Goal: Entertainment & Leisure: Consume media (video, audio)

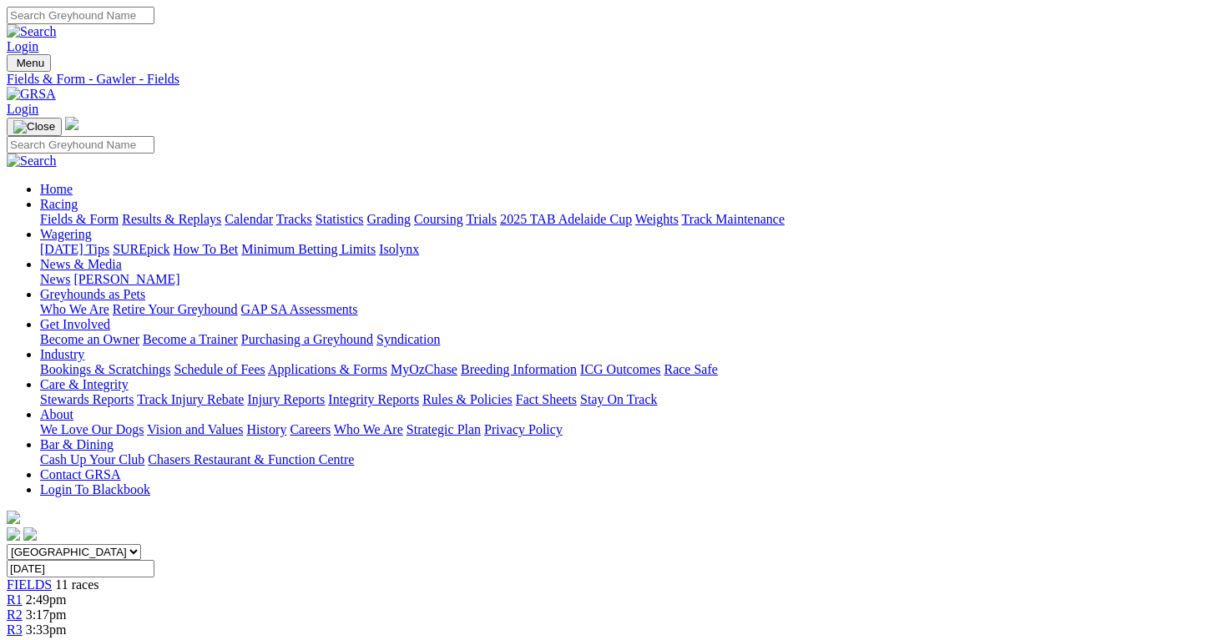
click at [95, 212] on link "Fields & Form" at bounding box center [79, 219] width 78 height 14
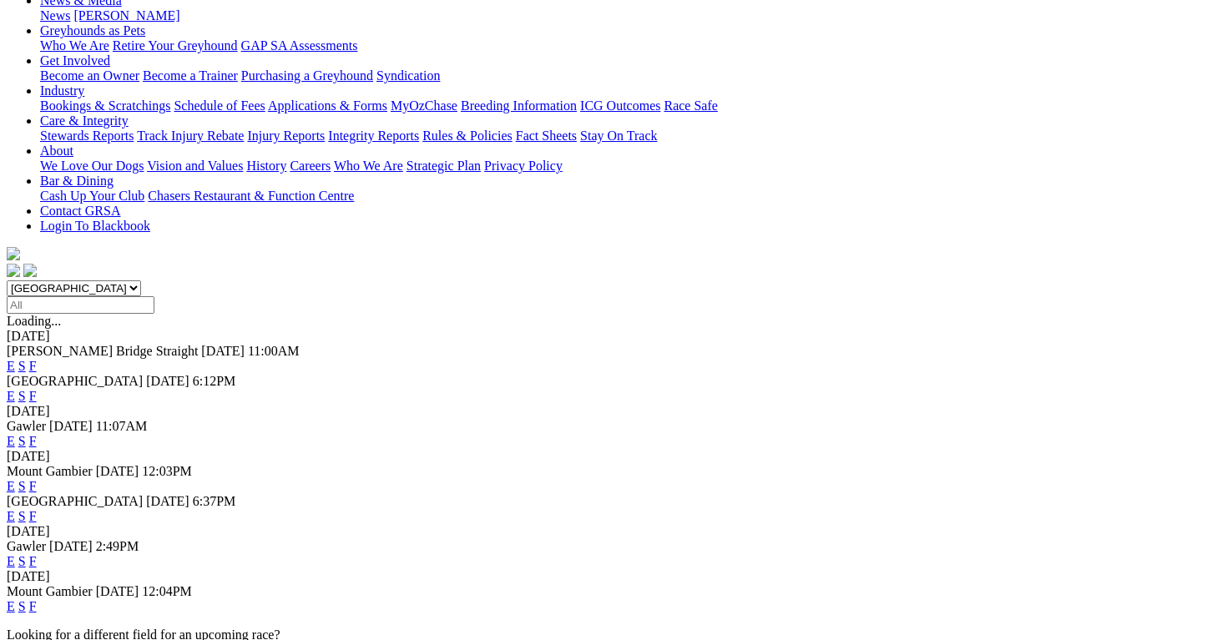
scroll to position [276, 0]
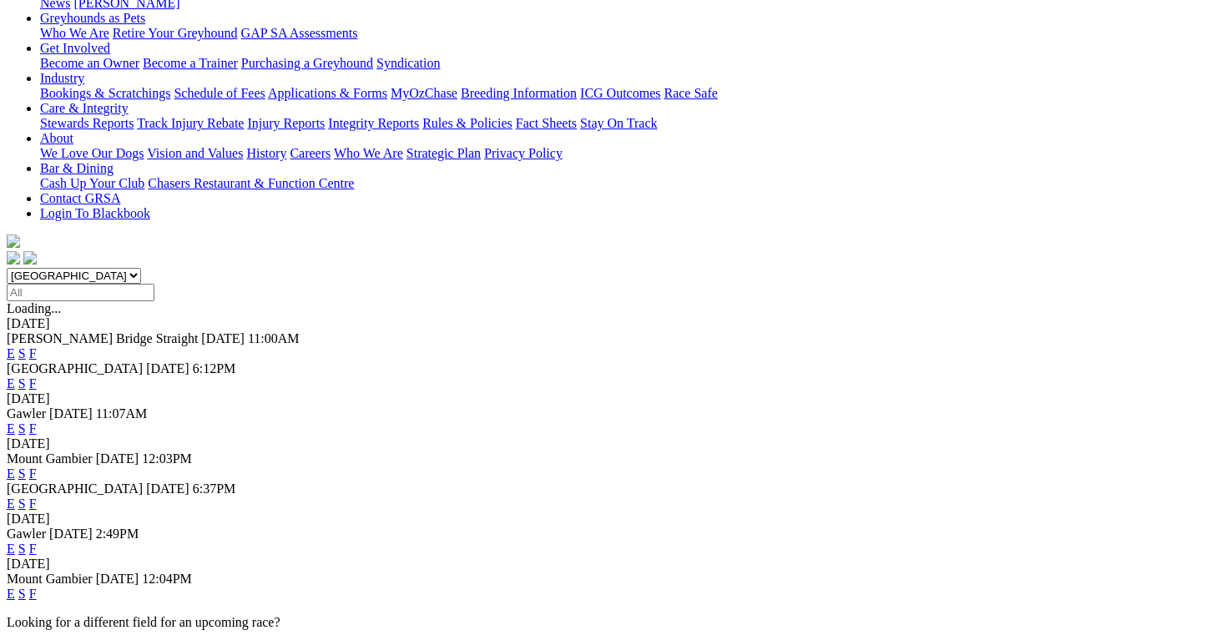
click at [15, 542] on link "E" at bounding box center [11, 549] width 8 height 14
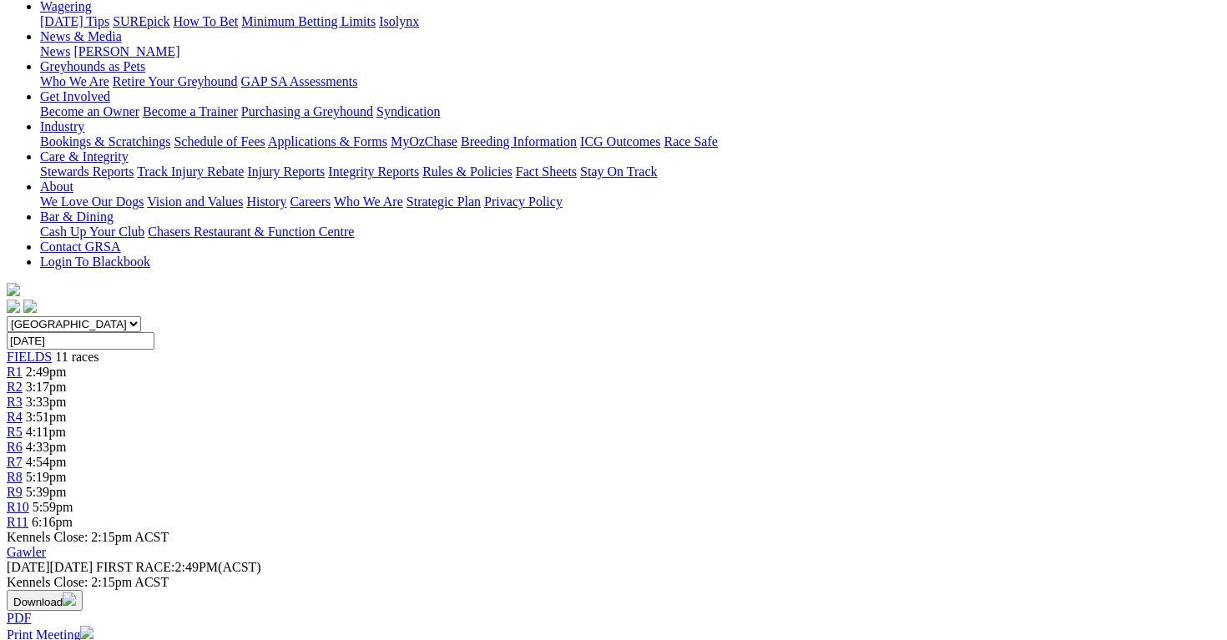
scroll to position [244, 0]
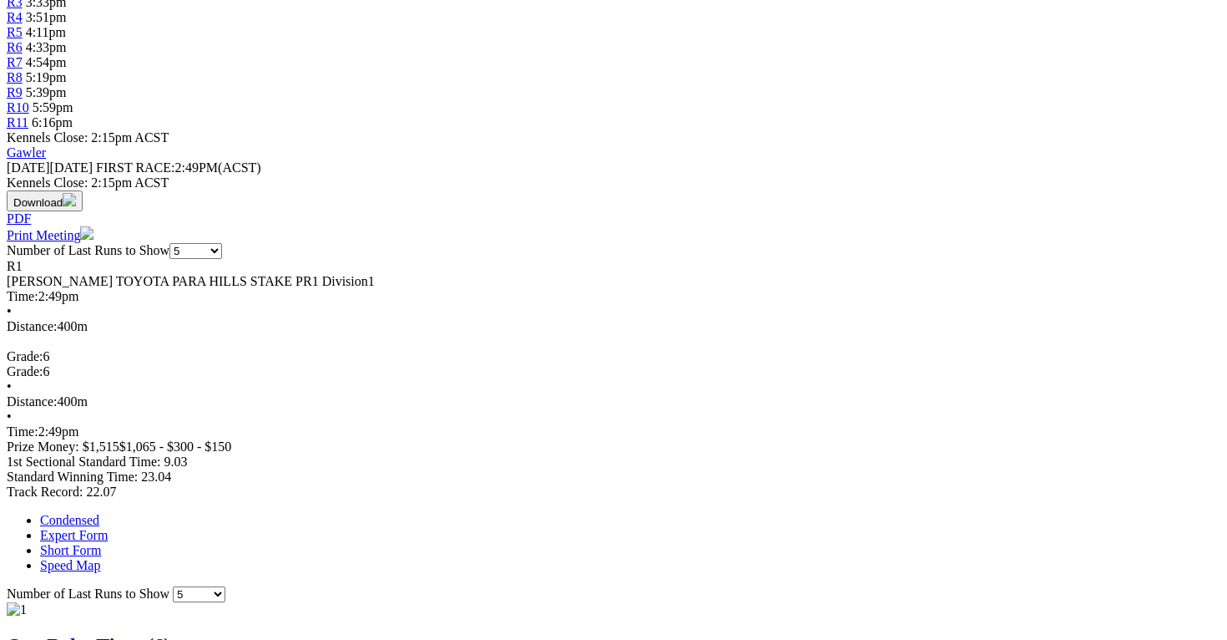
scroll to position [648, 0]
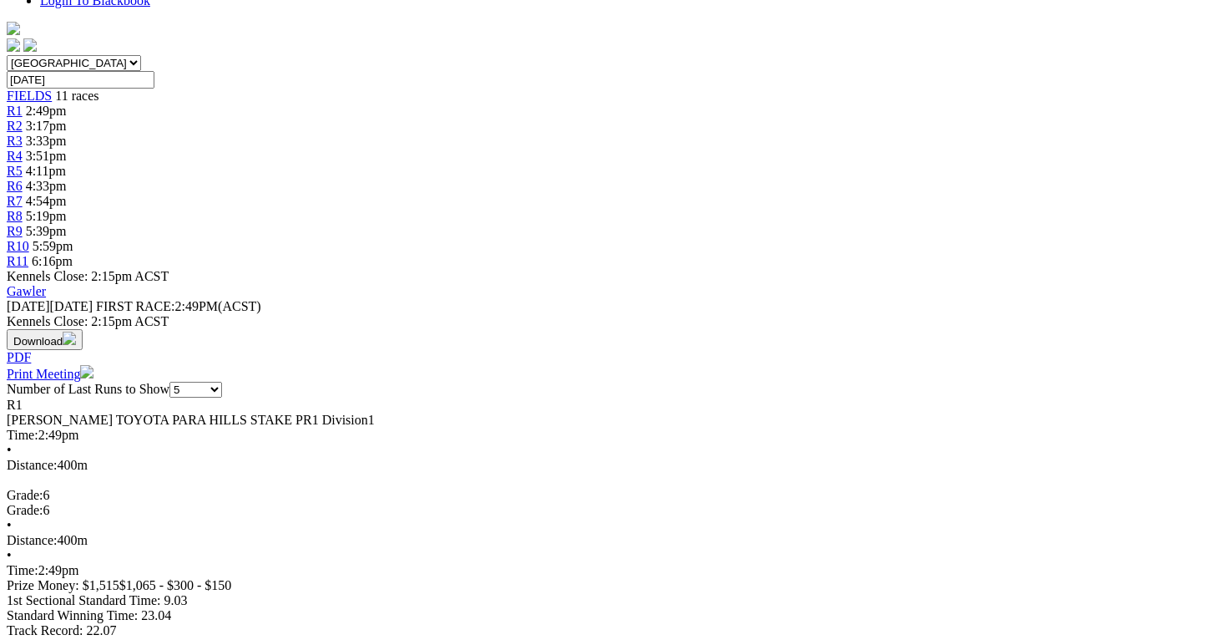
scroll to position [484, 0]
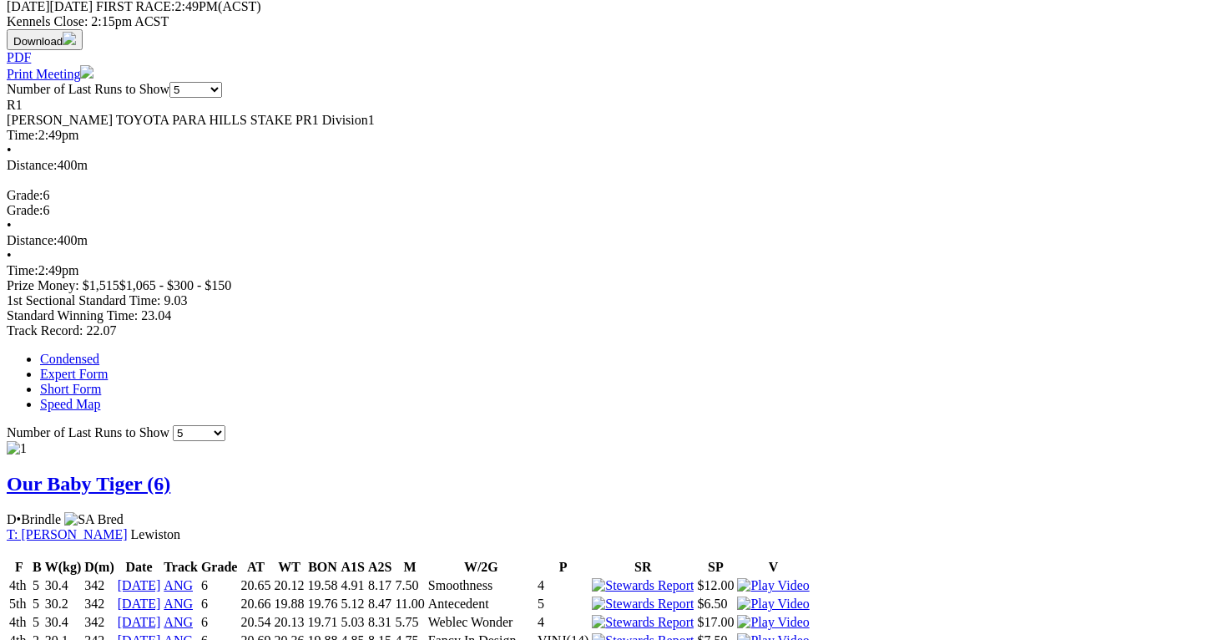
scroll to position [788, 0]
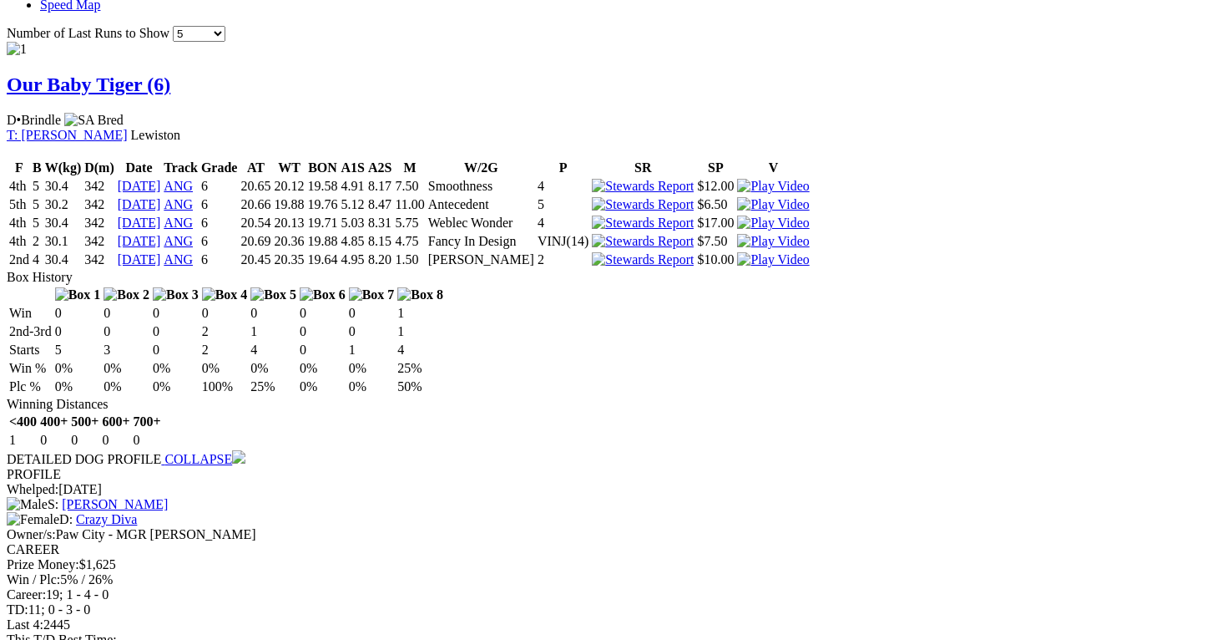
scroll to position [1191, 0]
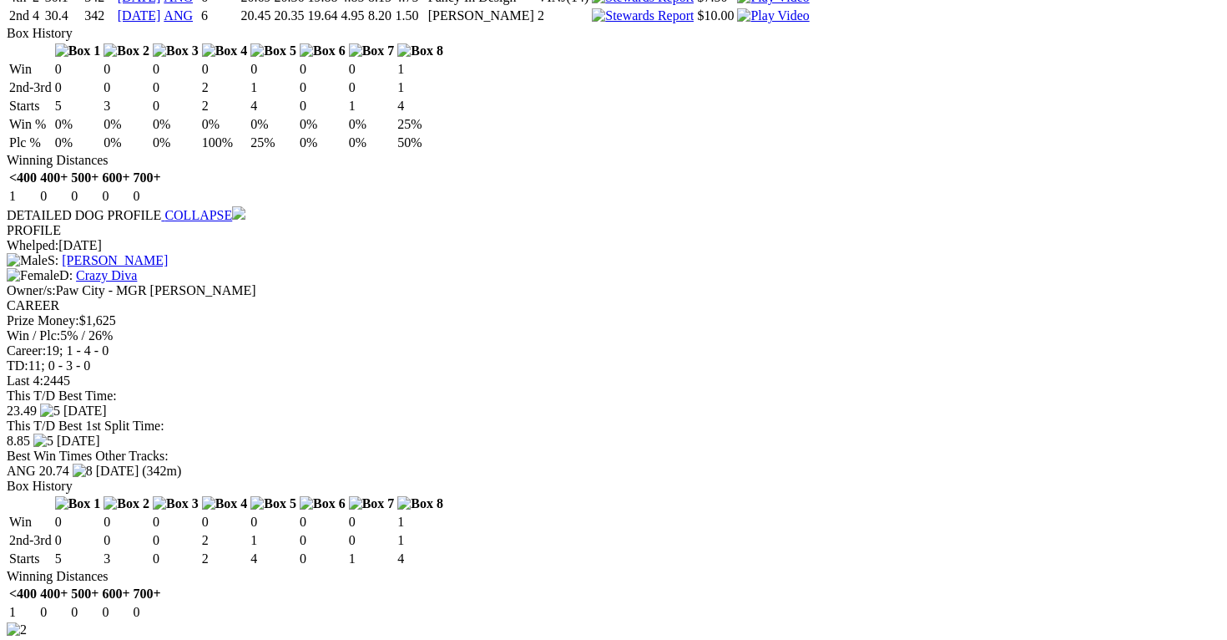
scroll to position [1474, 0]
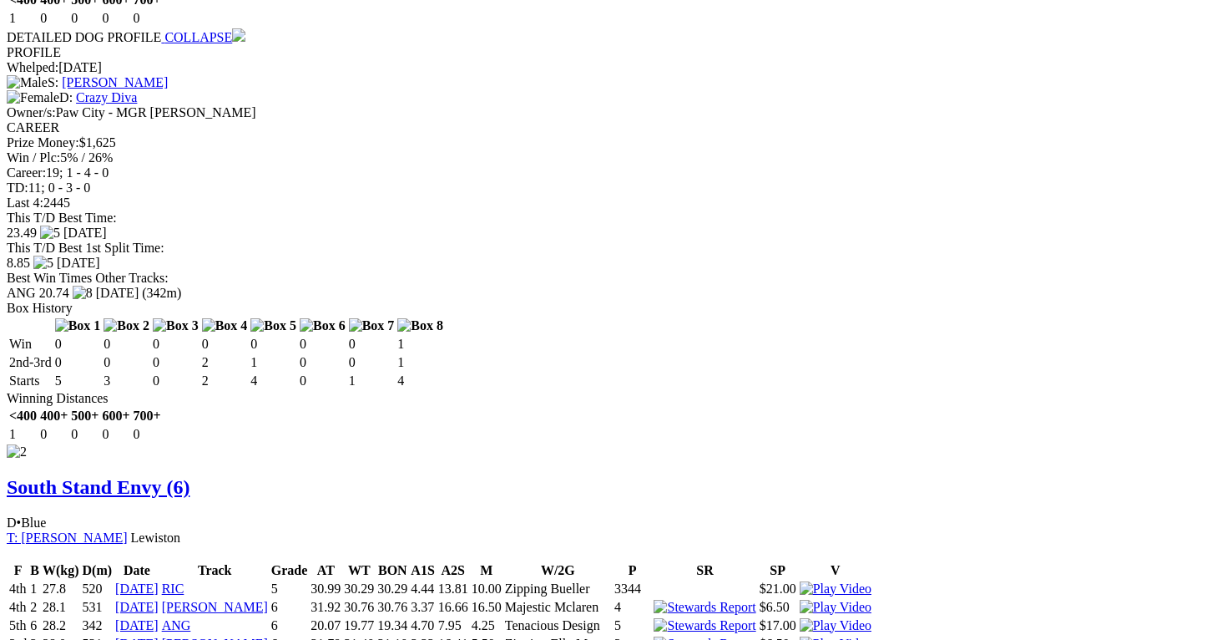
scroll to position [1624, 0]
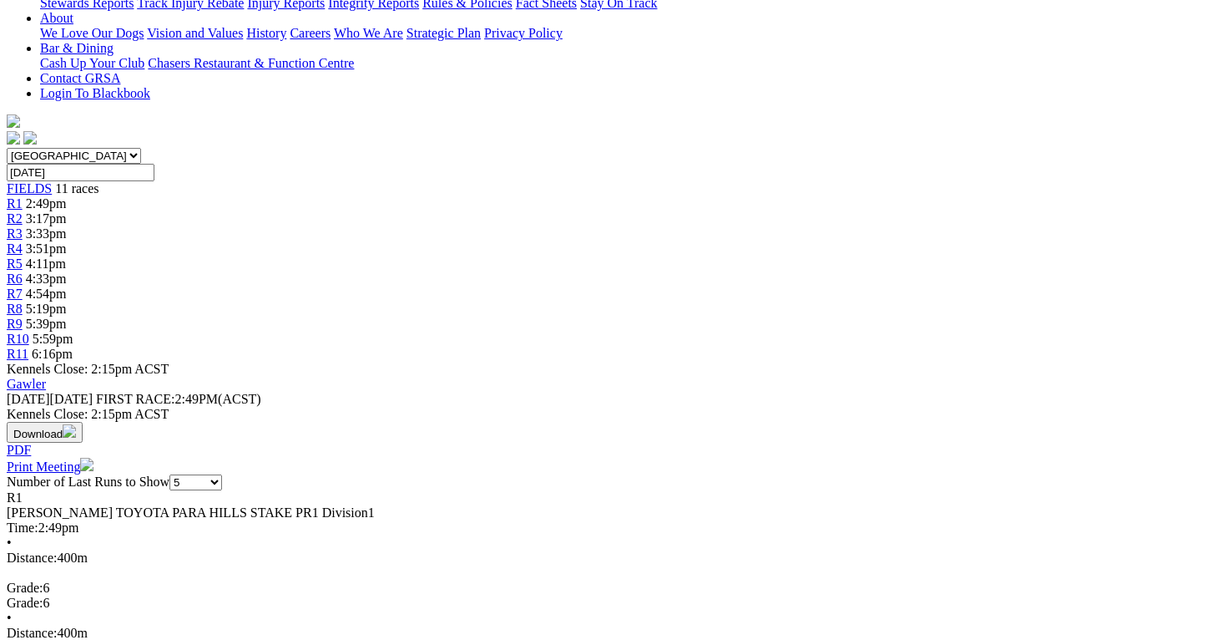
scroll to position [0, 0]
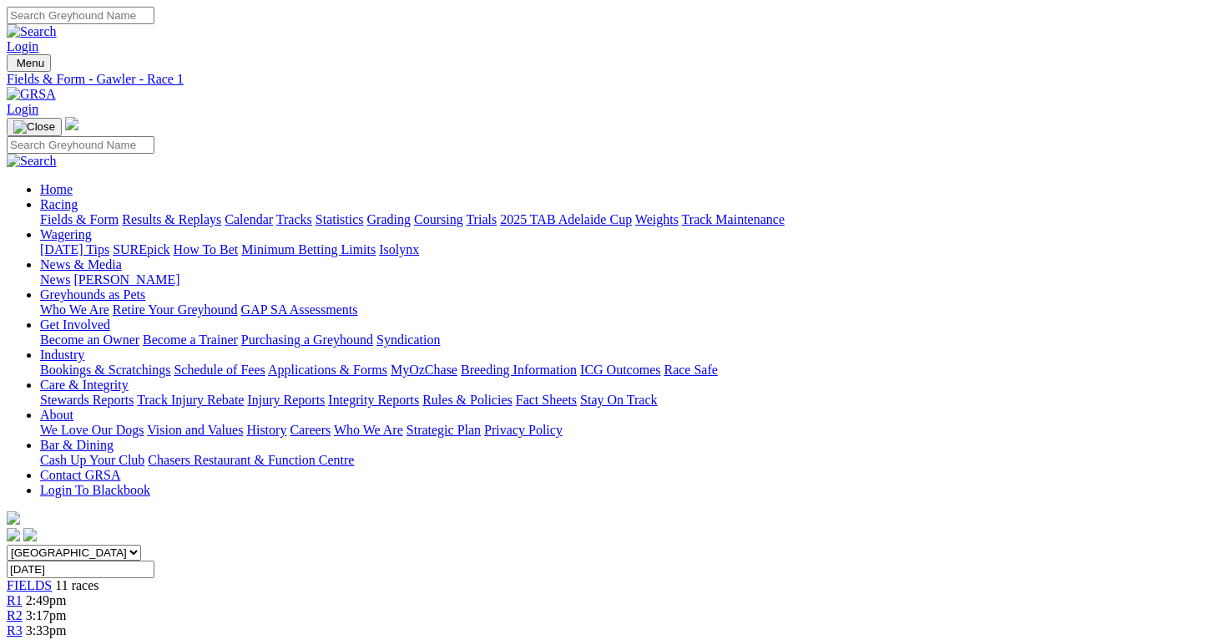
click at [319, 544] on div "South Australia New South Wales Northern Territory Queensland Tasmania Victoria…" at bounding box center [614, 651] width 1214 height 214
click at [67, 608] on span "3:17pm" at bounding box center [46, 615] width 41 height 14
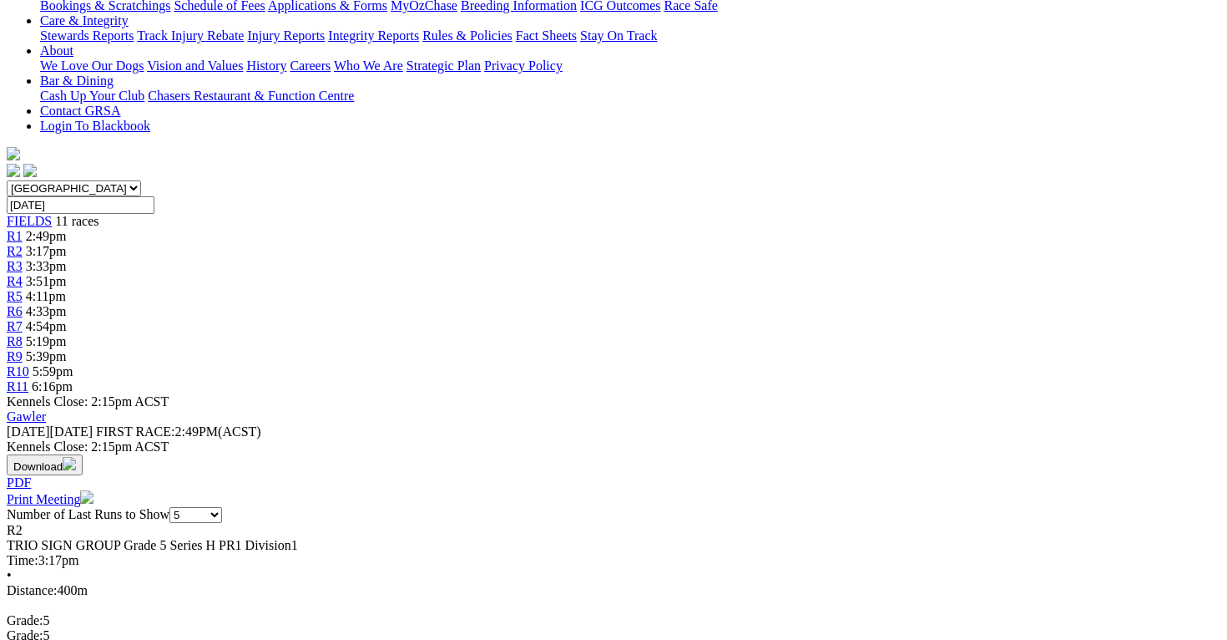
scroll to position [363, 0]
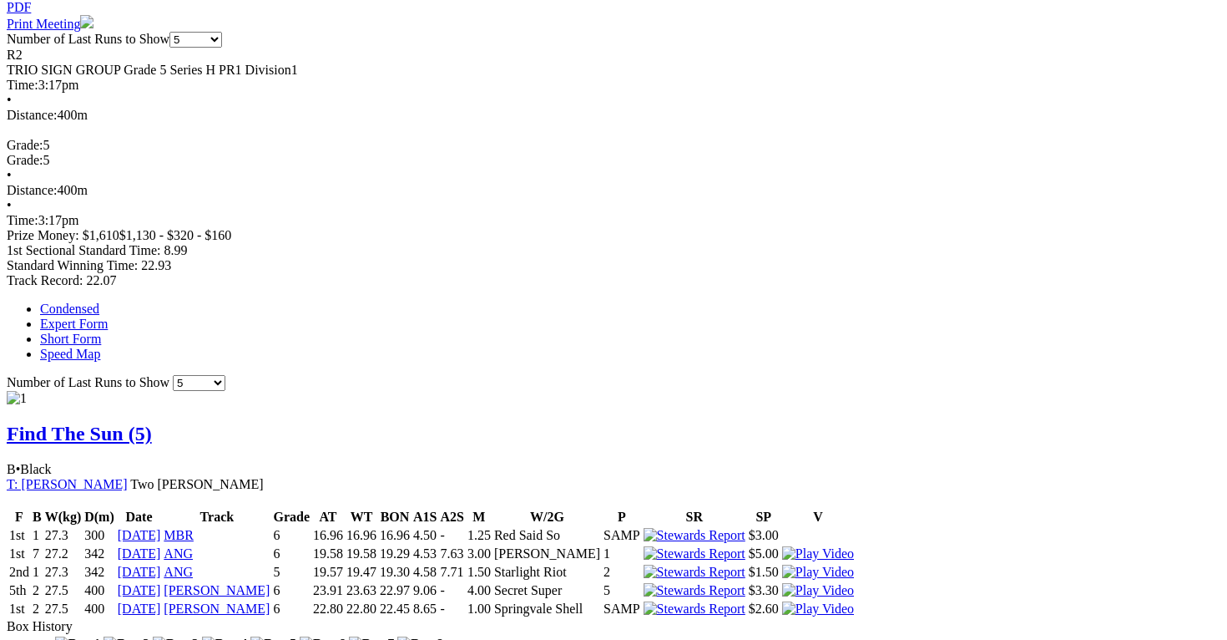
scroll to position [878, 0]
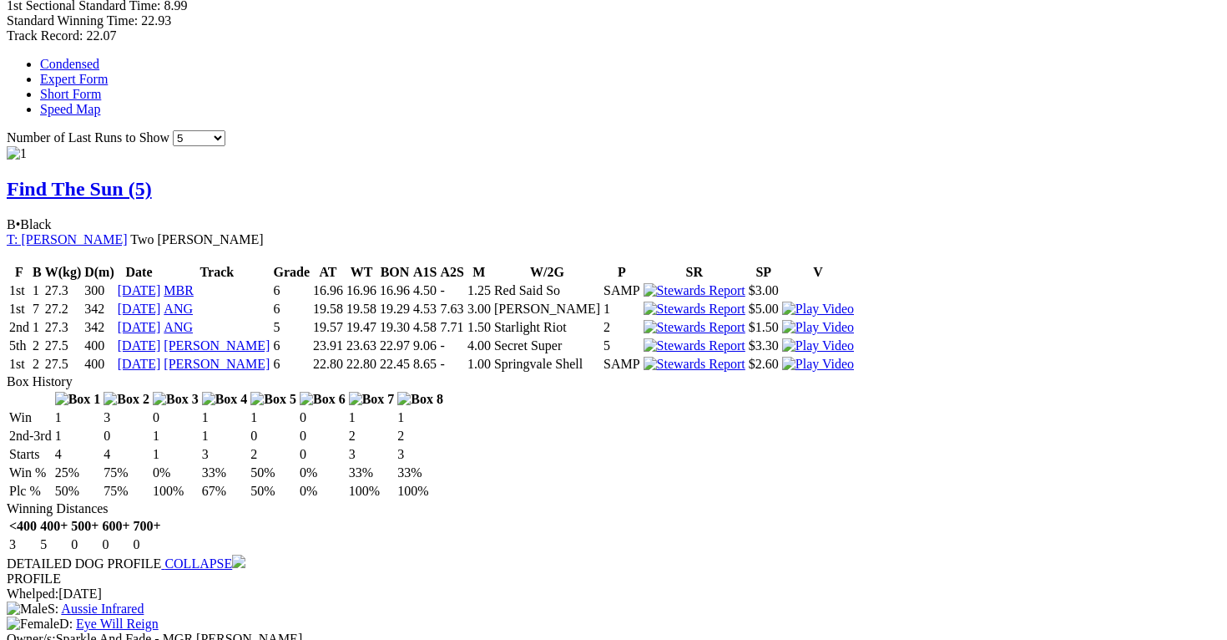
scroll to position [1134, 0]
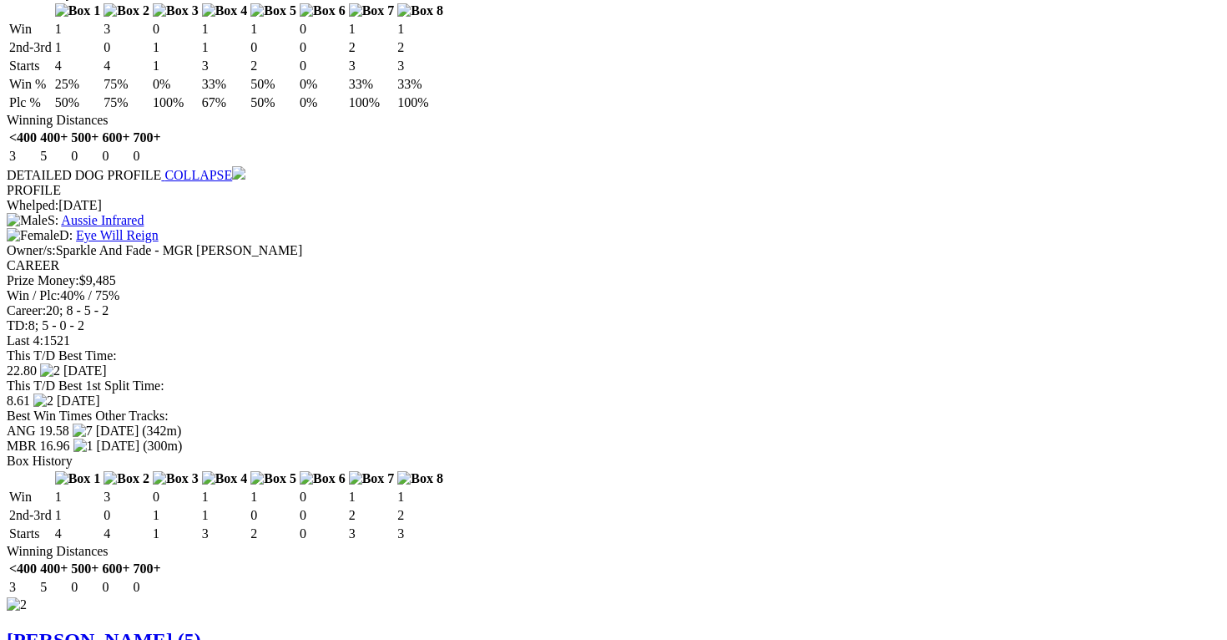
scroll to position [1471, 0]
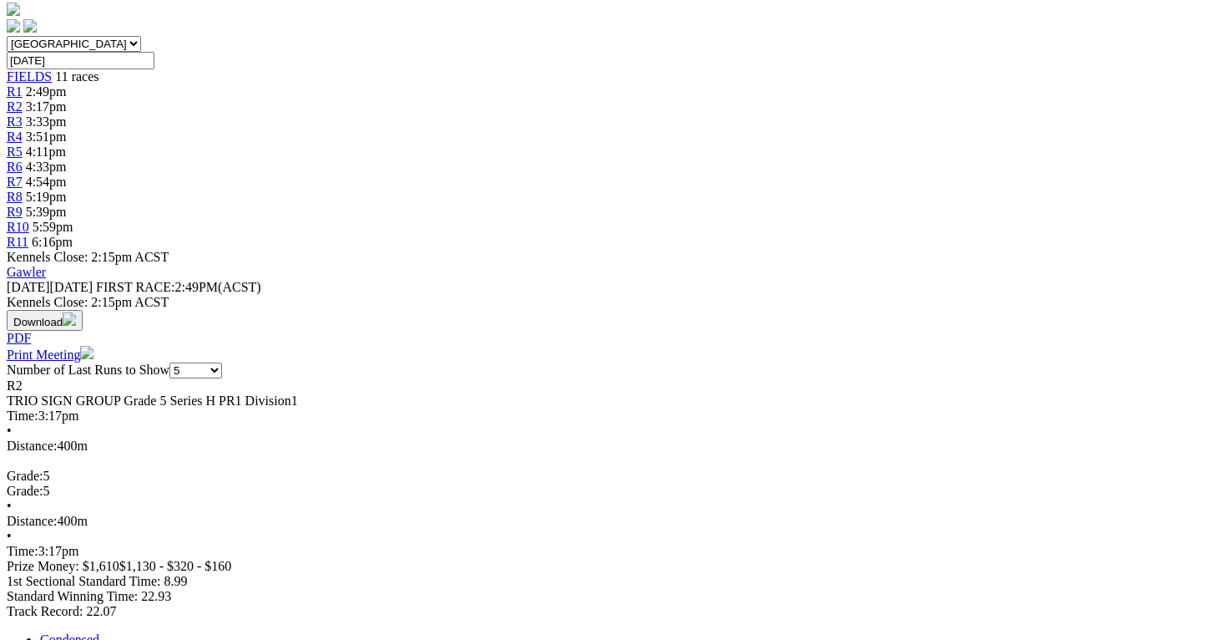
scroll to position [521, 0]
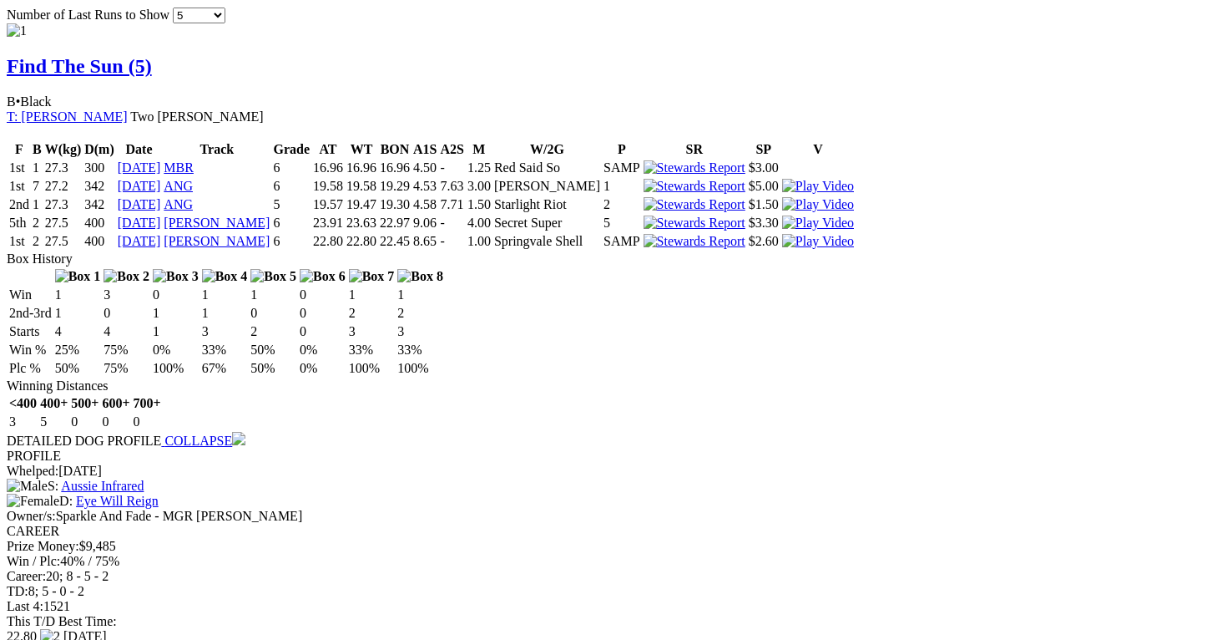
scroll to position [1258, 0]
